Goal: Book appointment/travel/reservation

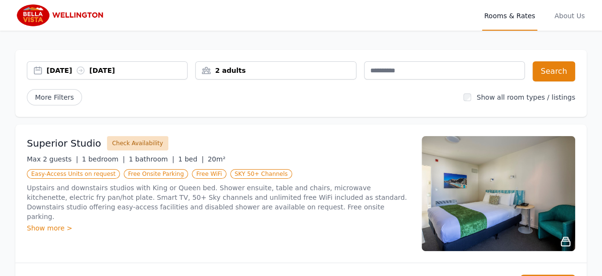
click at [127, 144] on button "Check Availability" at bounding box center [137, 143] width 61 height 14
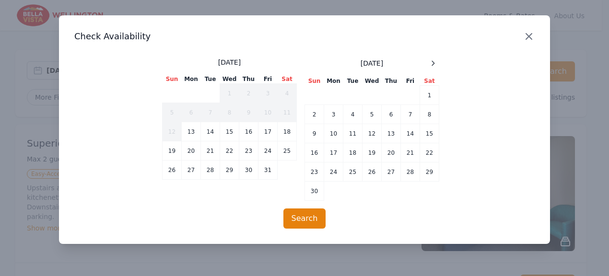
click at [527, 35] on icon "button" at bounding box center [529, 37] width 6 height 6
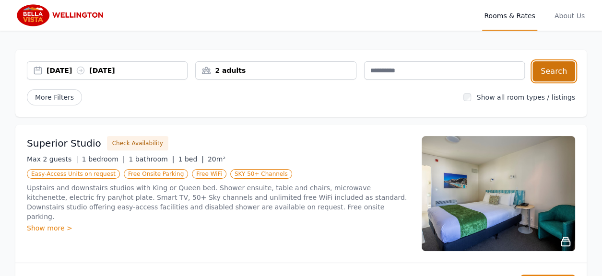
click at [560, 67] on button "Search" at bounding box center [553, 71] width 43 height 20
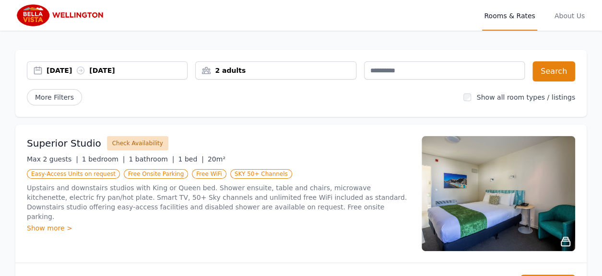
click at [132, 142] on button "Check Availability" at bounding box center [137, 143] width 61 height 14
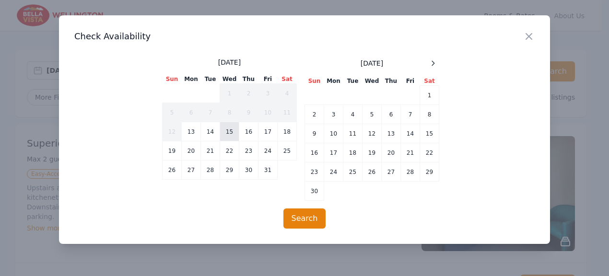
click at [227, 130] on td "15" at bounding box center [229, 131] width 19 height 19
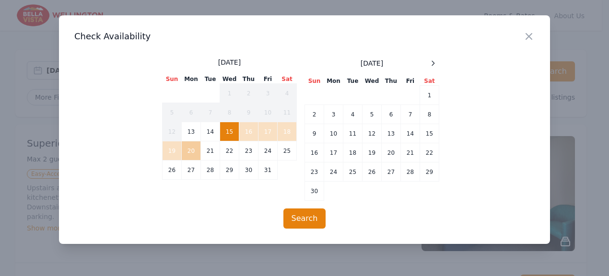
click at [193, 151] on td "20" at bounding box center [191, 150] width 19 height 19
click at [310, 217] on button "Search" at bounding box center [304, 219] width 43 height 20
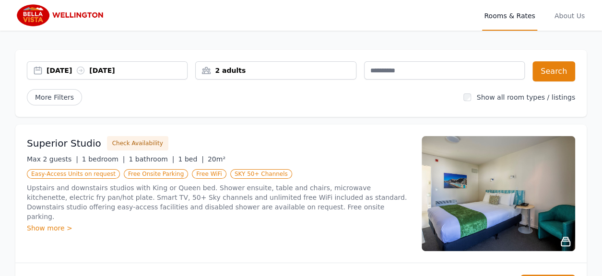
click at [62, 224] on div "Show more >" at bounding box center [218, 229] width 383 height 10
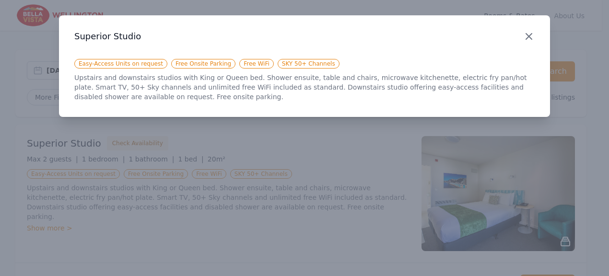
click at [530, 35] on icon "button" at bounding box center [529, 37] width 12 height 12
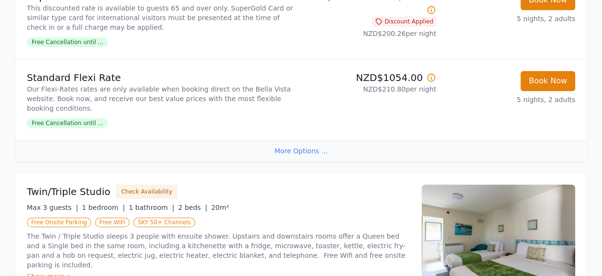
scroll to position [336, 0]
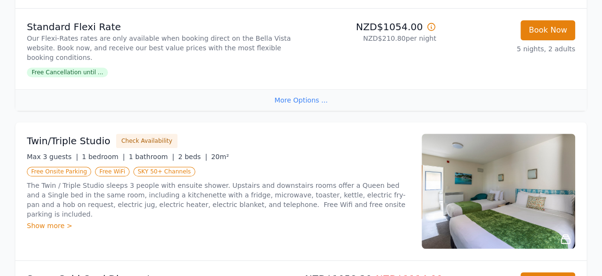
click at [295, 89] on div "More Options ..." at bounding box center [300, 100] width 571 height 22
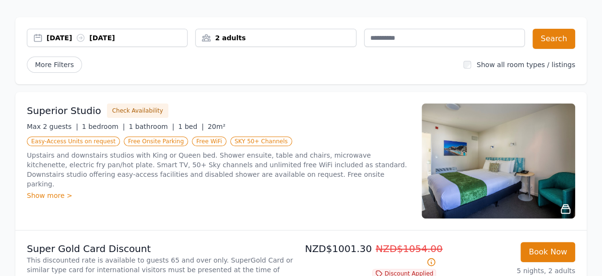
scroll to position [0, 0]
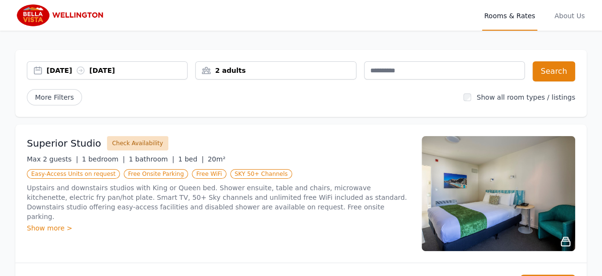
click at [131, 142] on button "Check Availability" at bounding box center [137, 143] width 61 height 14
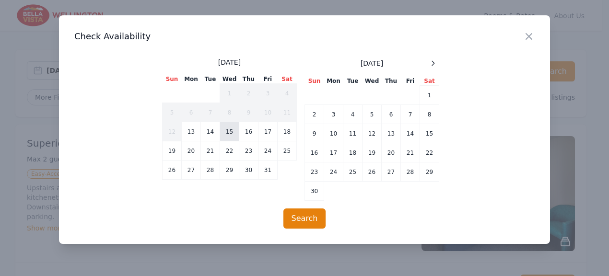
click at [229, 131] on td "15" at bounding box center [229, 131] width 19 height 19
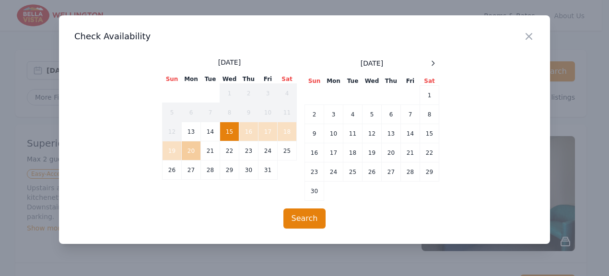
click at [188, 153] on td "20" at bounding box center [191, 150] width 19 height 19
click at [308, 218] on button "Search" at bounding box center [304, 219] width 43 height 20
